Goal: Transaction & Acquisition: Purchase product/service

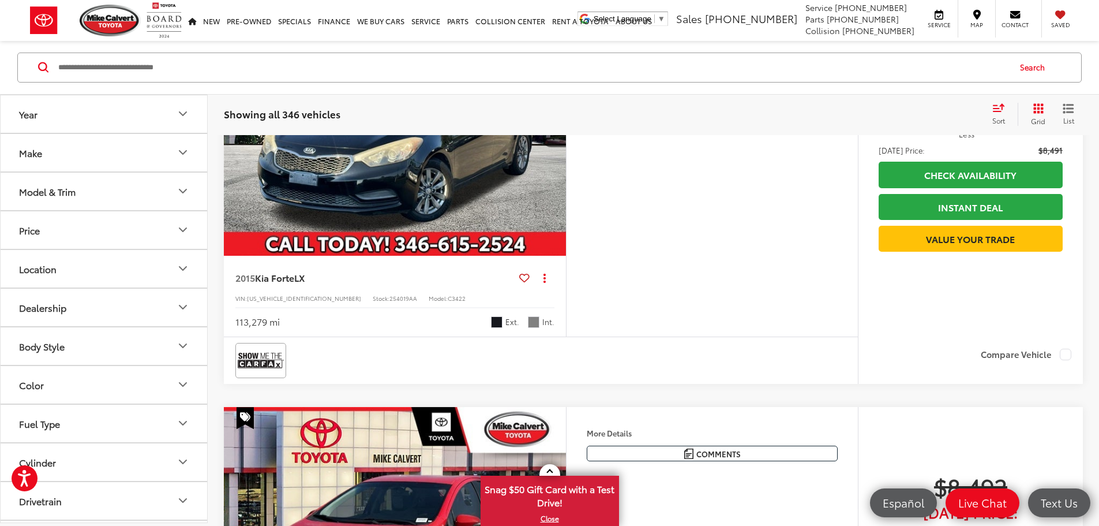
scroll to position [4499, 0]
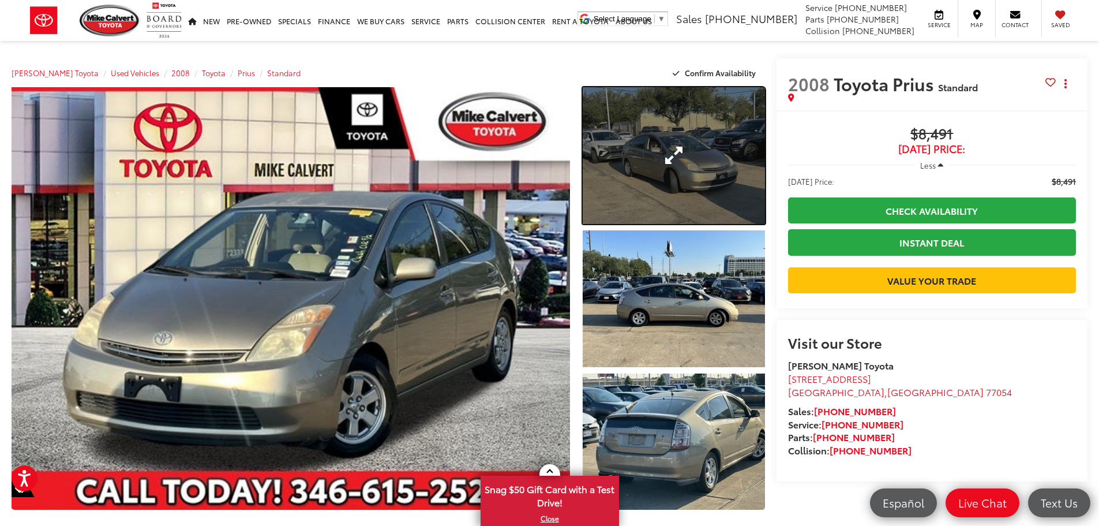
click at [643, 202] on link "Expand Photo 1" at bounding box center [674, 155] width 182 height 137
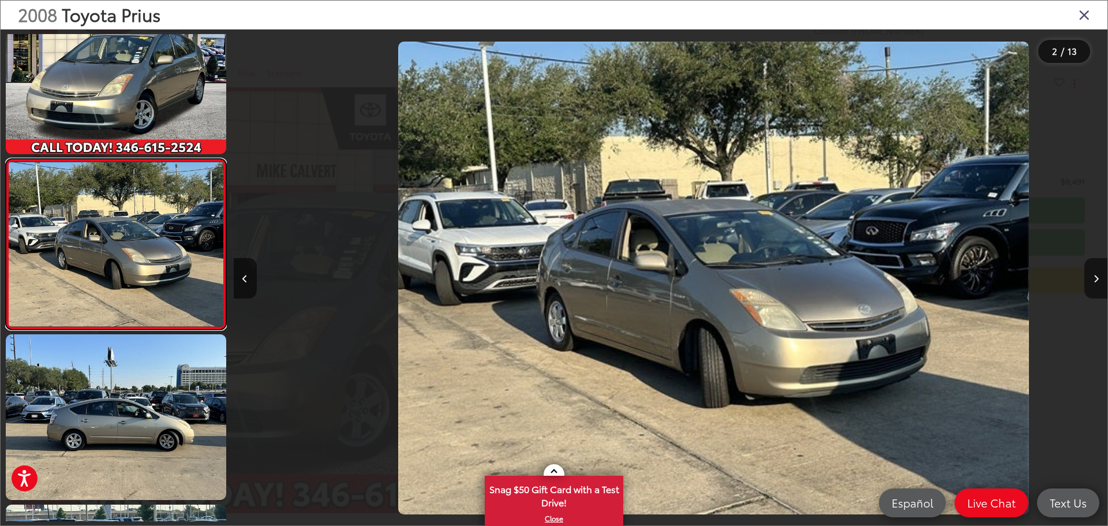
scroll to position [0, 873]
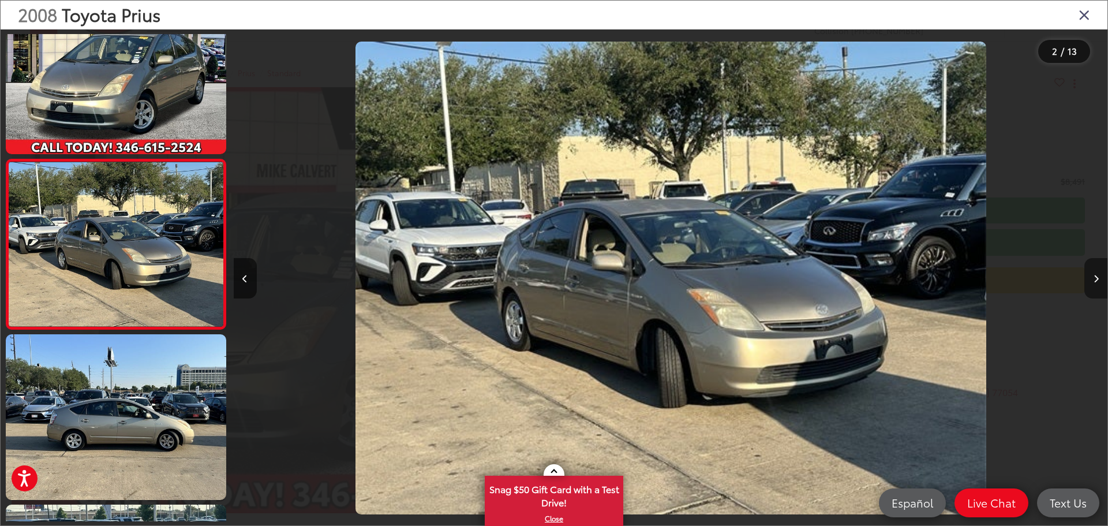
click at [1098, 279] on button "Next image" at bounding box center [1095, 278] width 23 height 40
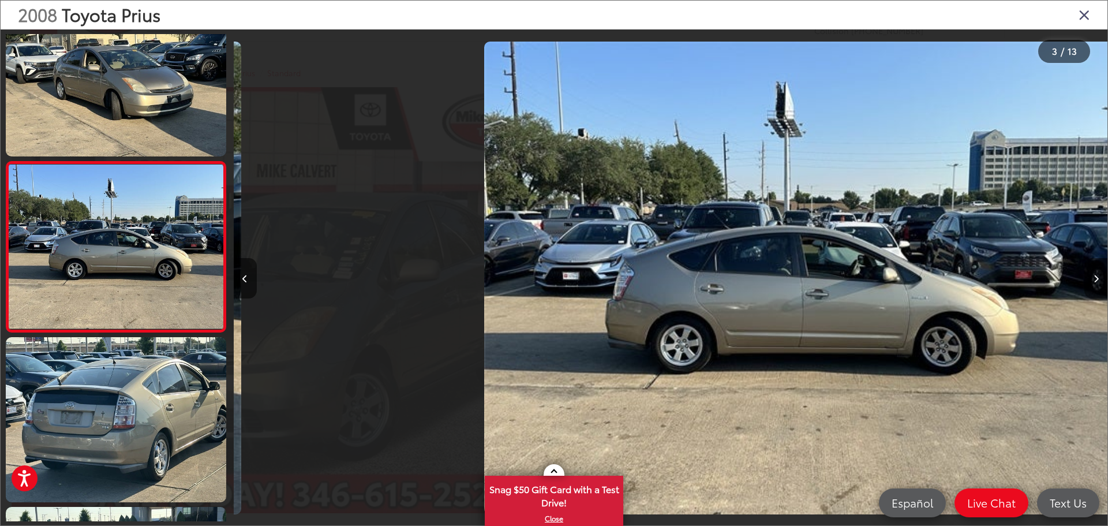
scroll to position [215, 0]
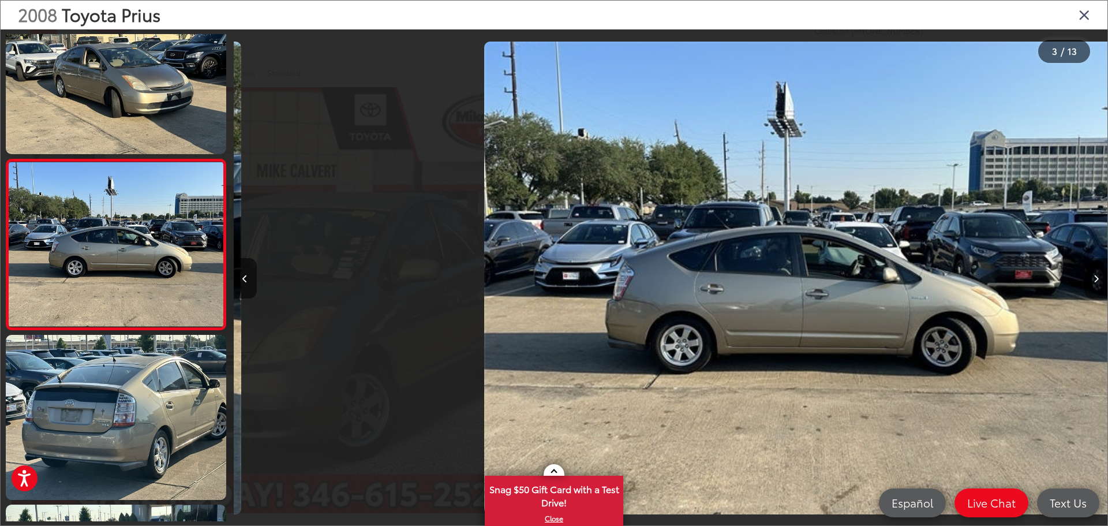
click at [1098, 279] on button "Next image" at bounding box center [1095, 278] width 23 height 40
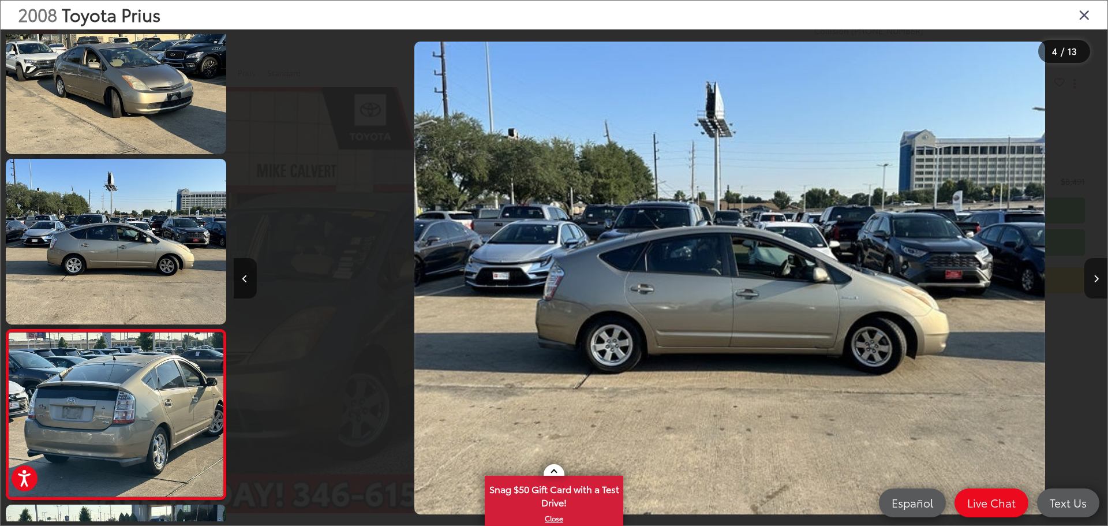
scroll to position [0, 1874]
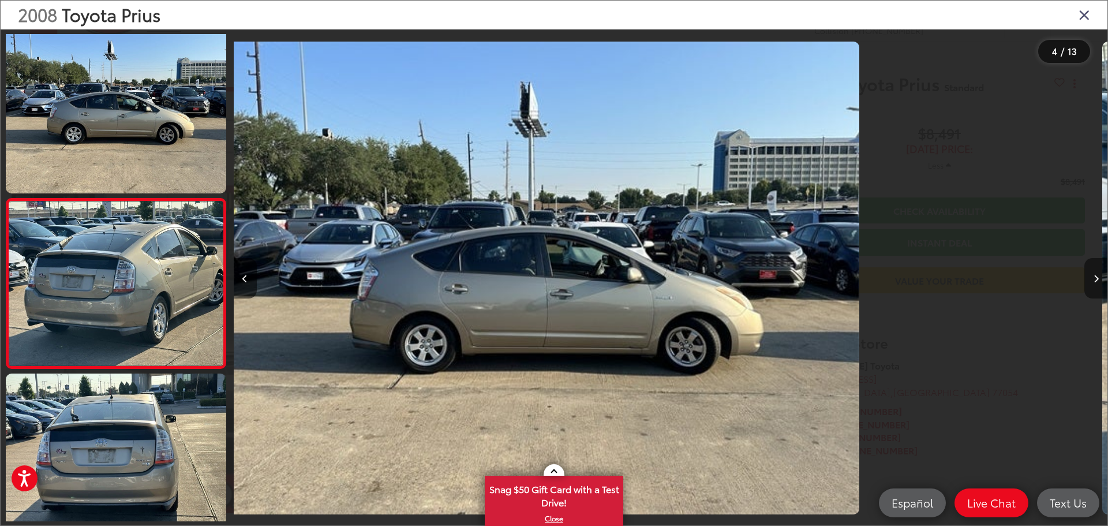
click at [1098, 279] on button "Next image" at bounding box center [1095, 278] width 23 height 40
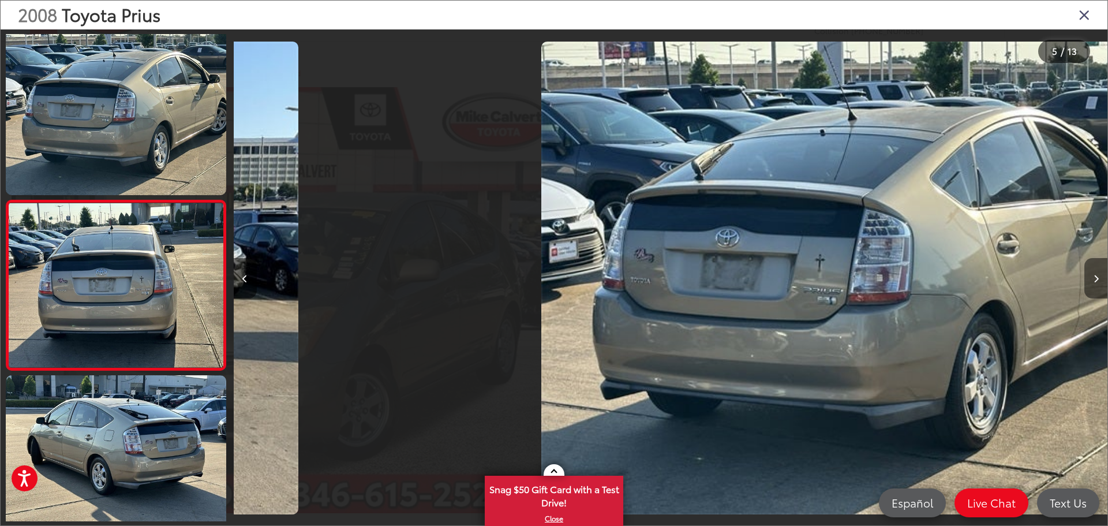
scroll to position [555, 0]
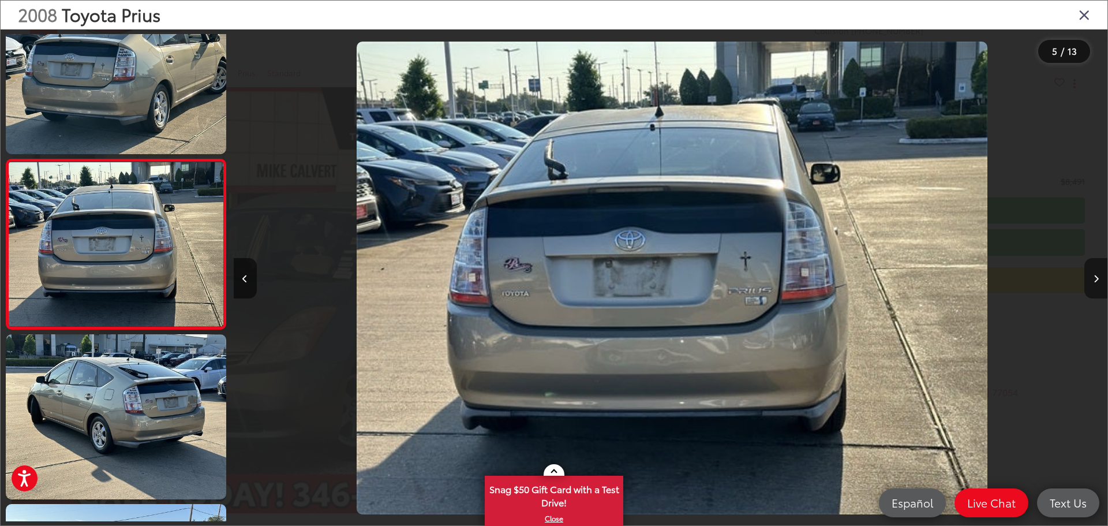
click at [1098, 279] on button "Next image" at bounding box center [1095, 278] width 23 height 40
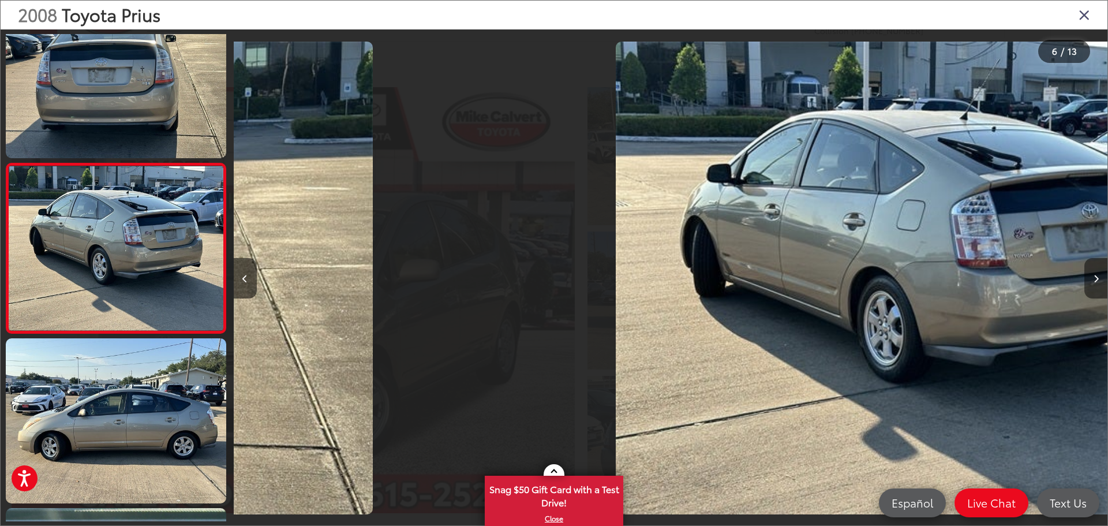
scroll to position [725, 0]
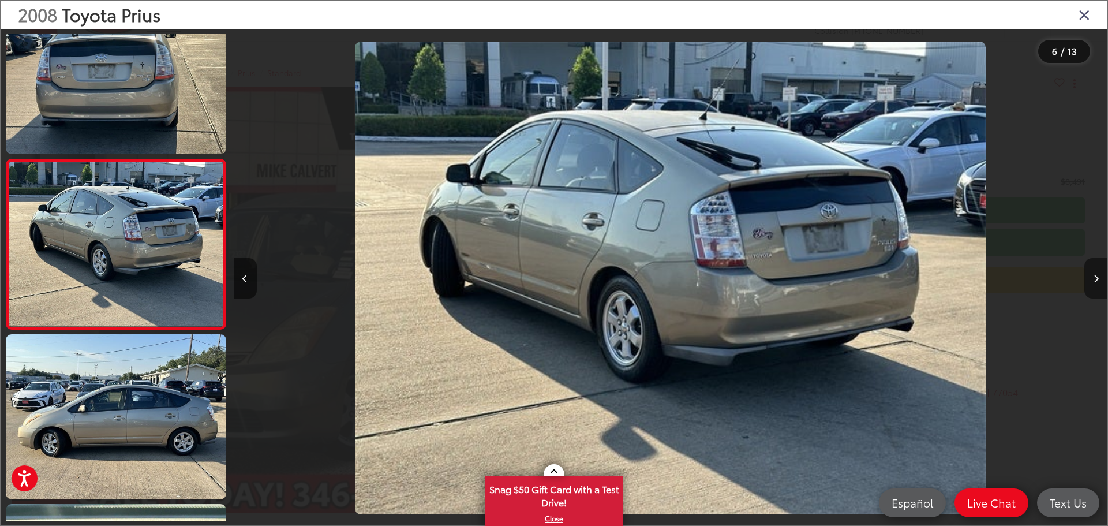
click at [1098, 279] on button "Next image" at bounding box center [1095, 278] width 23 height 40
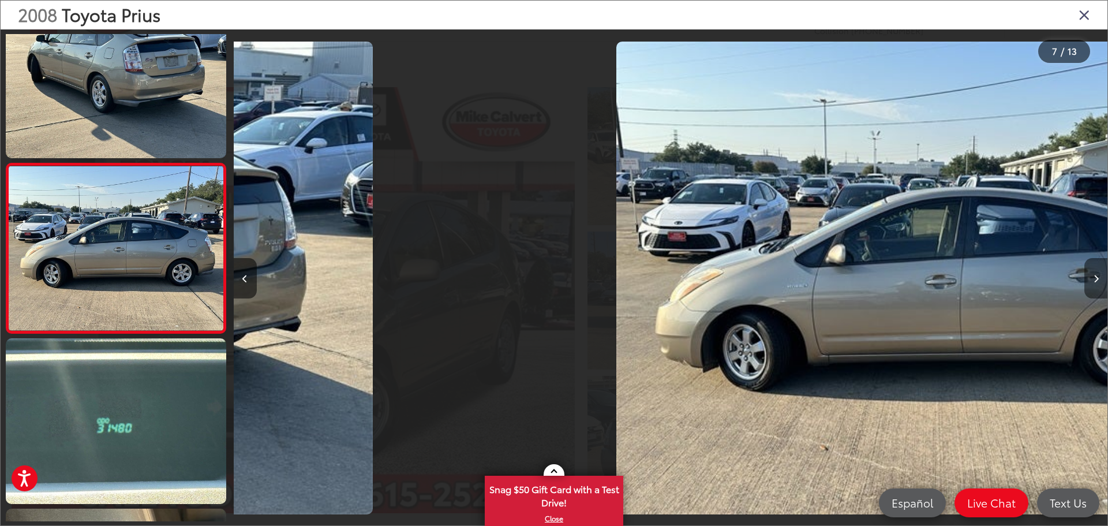
scroll to position [894, 0]
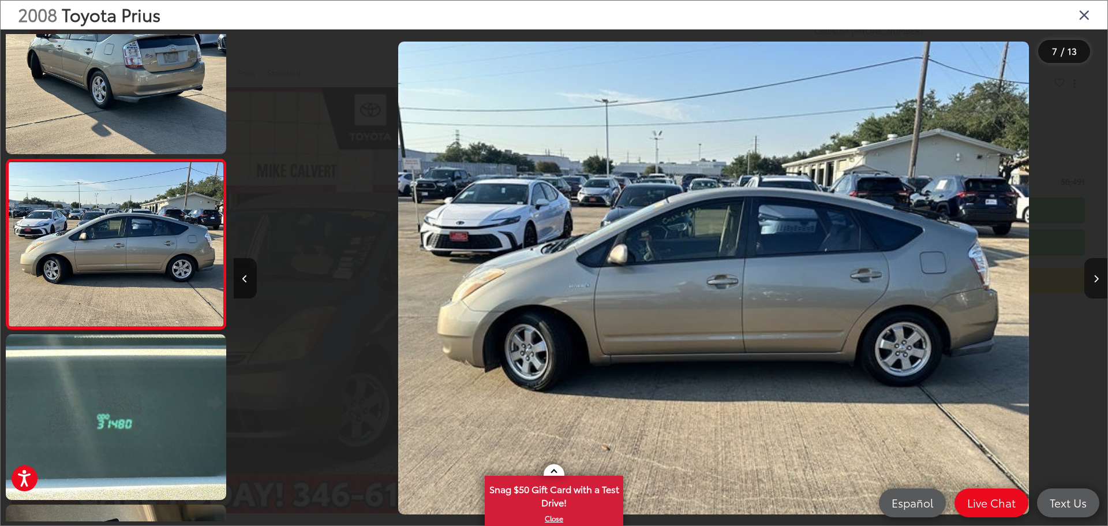
click at [1098, 279] on button "Next image" at bounding box center [1095, 278] width 23 height 40
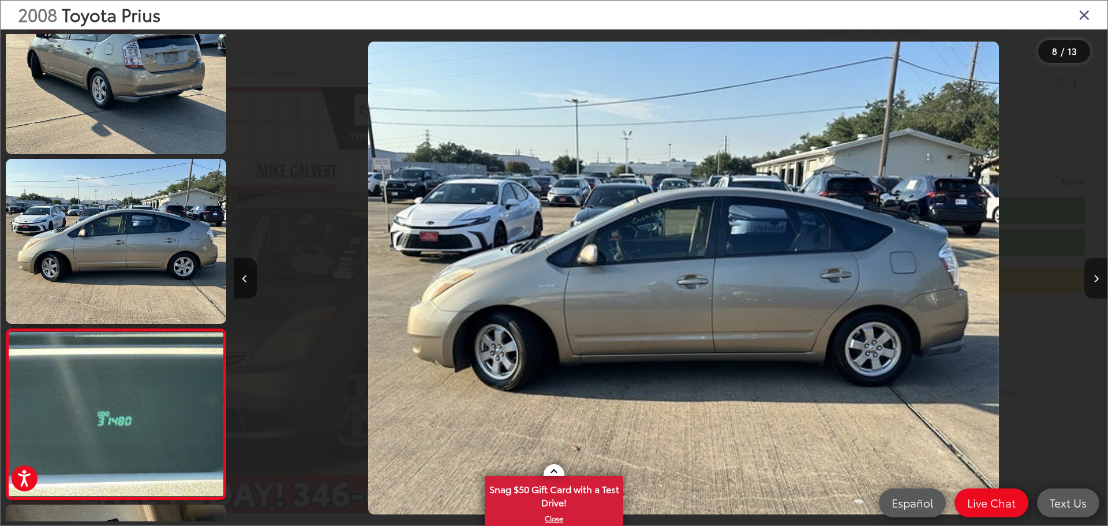
scroll to position [0, 5421]
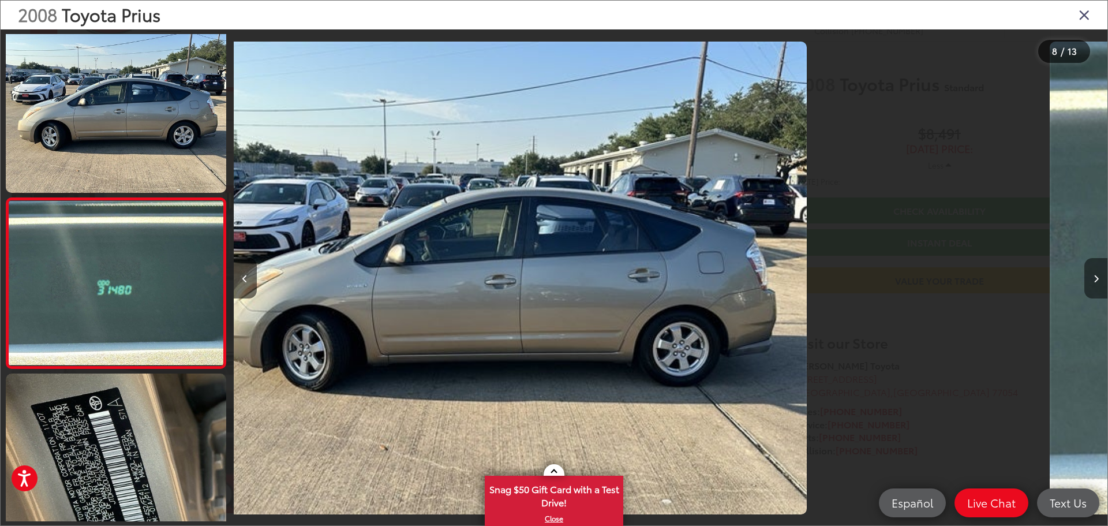
click at [1098, 279] on button "Next image" at bounding box center [1095, 278] width 23 height 40
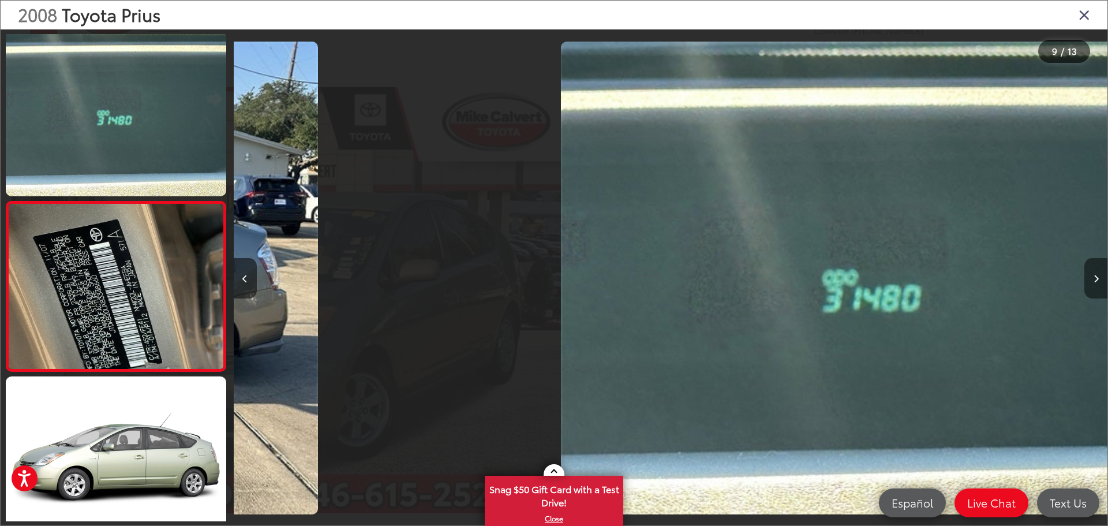
scroll to position [1234, 0]
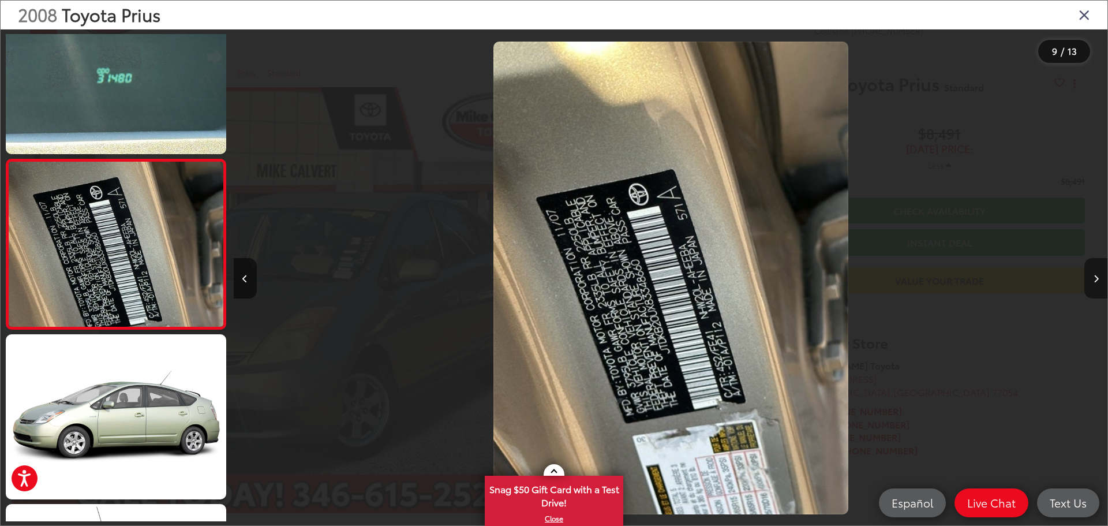
click at [1098, 279] on button "Next image" at bounding box center [1095, 278] width 23 height 40
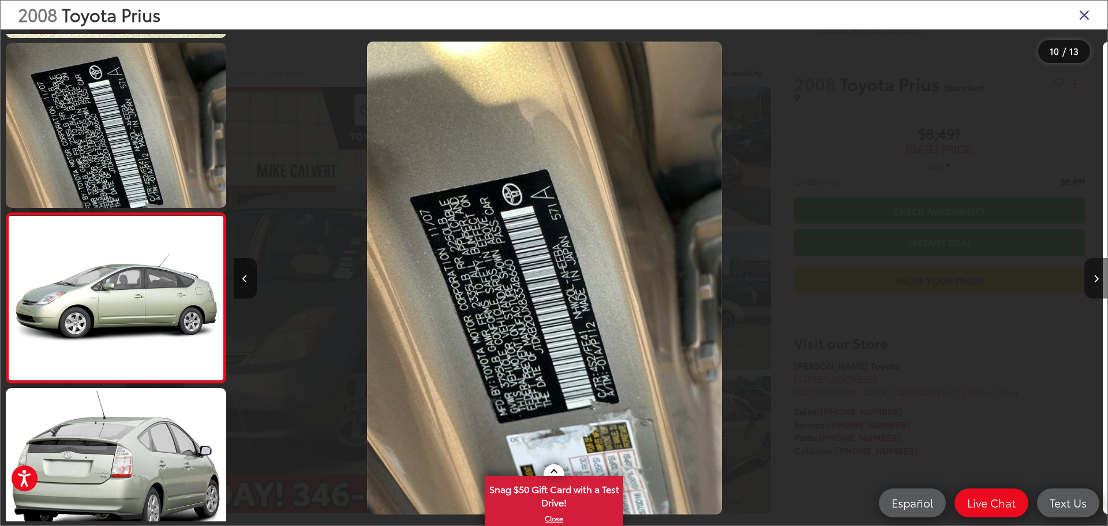
scroll to position [0, 0]
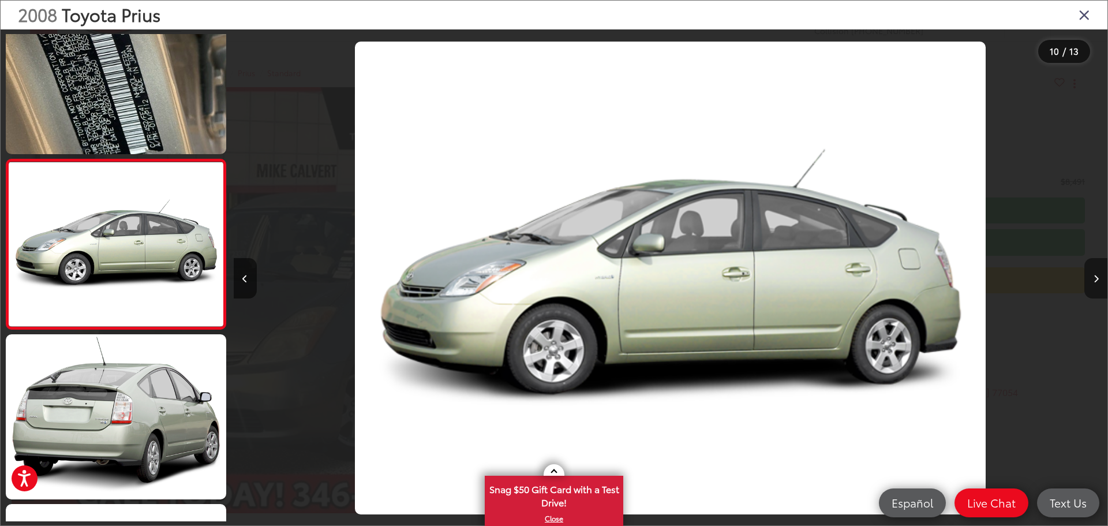
click at [1098, 280] on button "Next image" at bounding box center [1095, 278] width 23 height 40
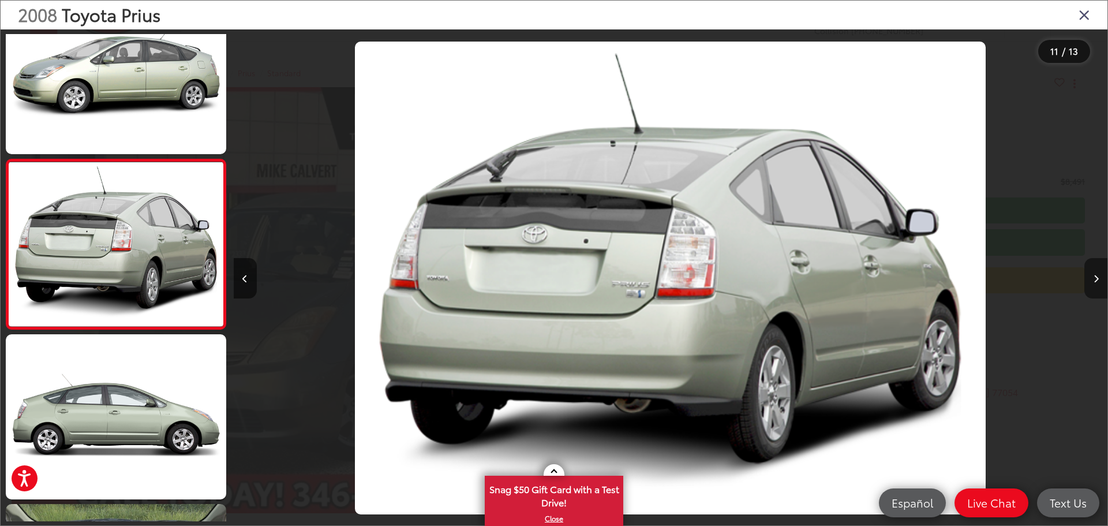
click at [1098, 280] on button "Next image" at bounding box center [1095, 278] width 23 height 40
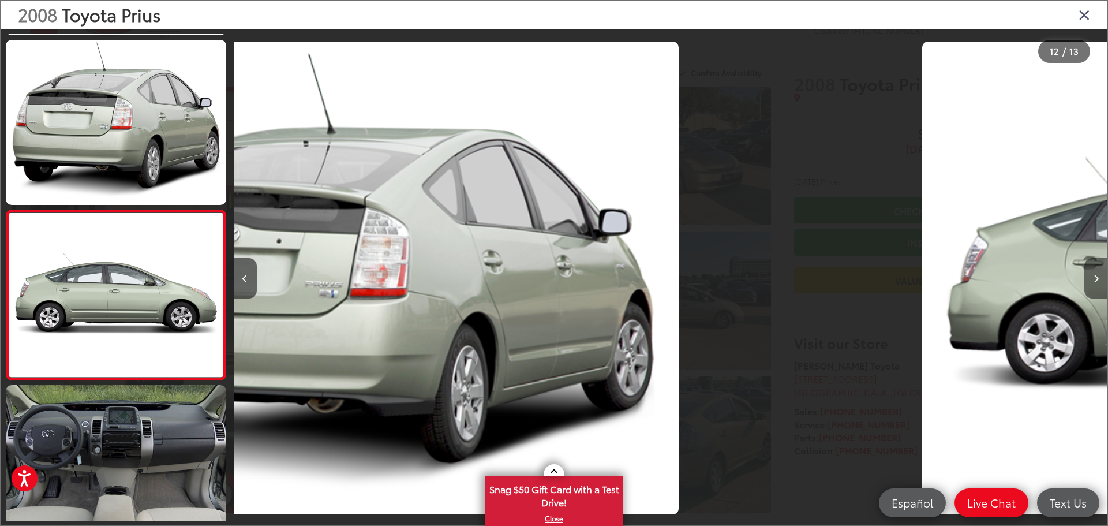
click at [1098, 280] on button "Next image" at bounding box center [1095, 278] width 23 height 40
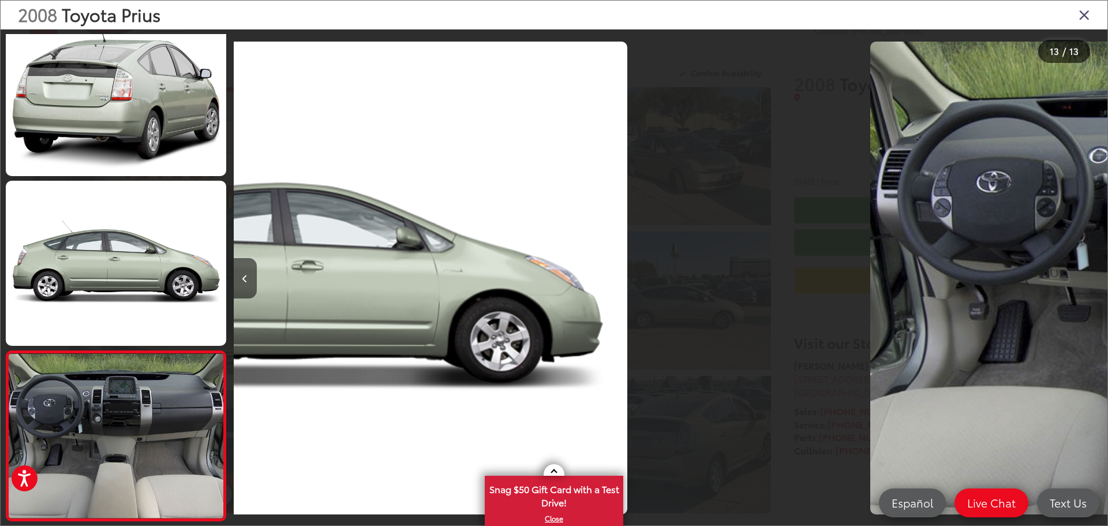
click at [1098, 280] on div at bounding box center [997, 277] width 219 height 497
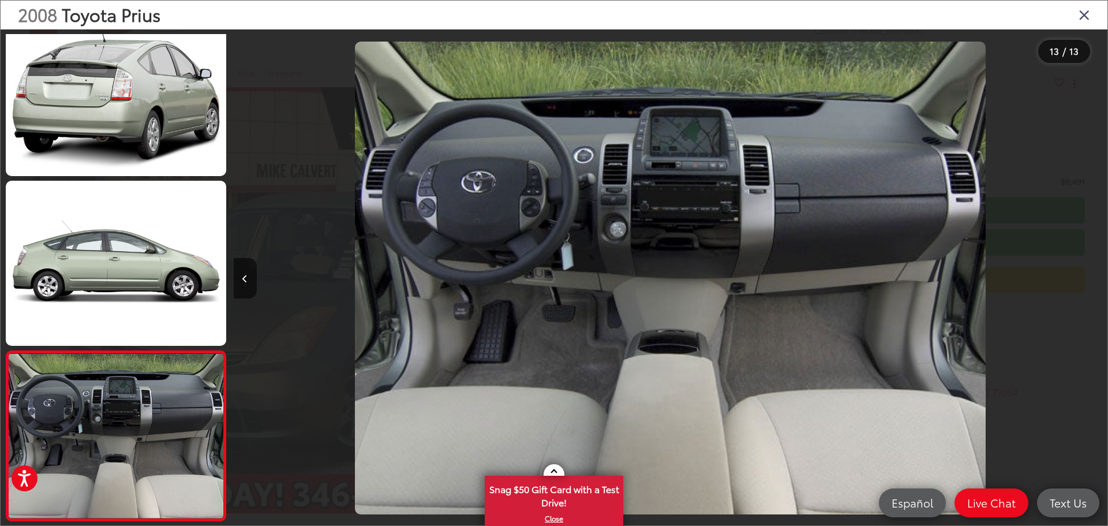
click at [1098, 280] on div at bounding box center [997, 277] width 219 height 497
